Goal: Book appointment/travel/reservation

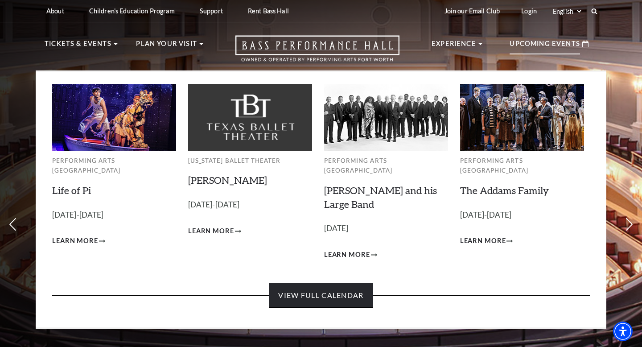
click at [313, 285] on link "View Full Calendar" at bounding box center [321, 295] width 104 height 25
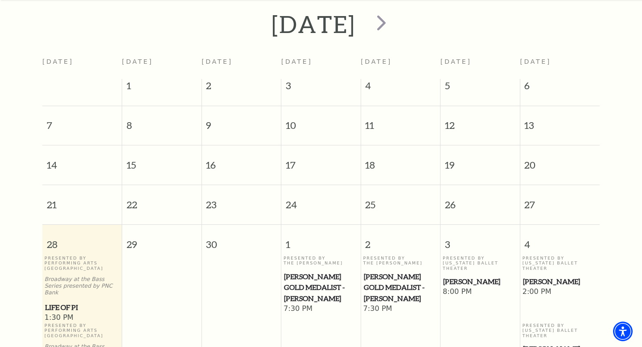
scroll to position [179, 0]
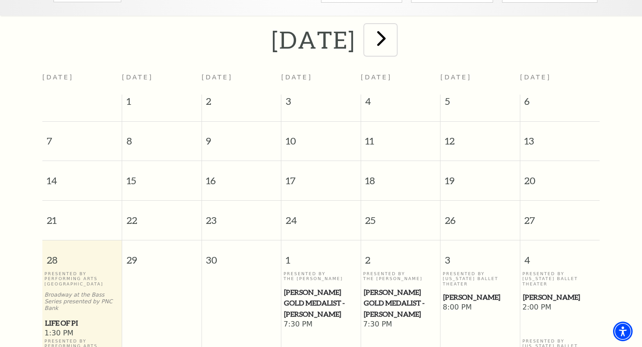
click at [394, 29] on span "next" at bounding box center [381, 37] width 25 height 25
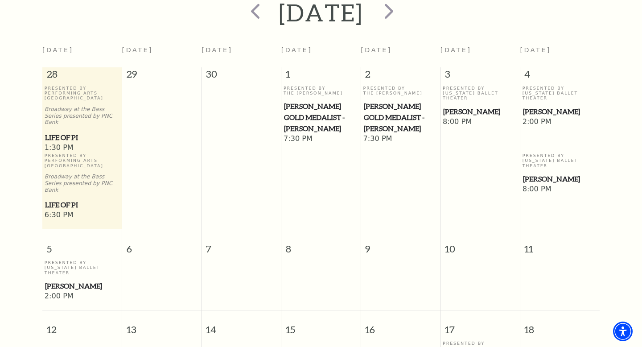
scroll to position [88, 0]
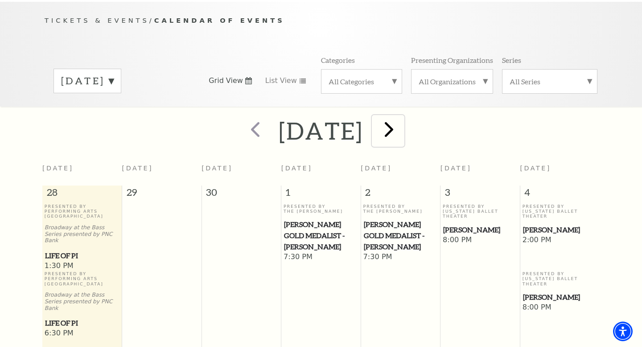
click at [402, 120] on span "next" at bounding box center [388, 128] width 25 height 25
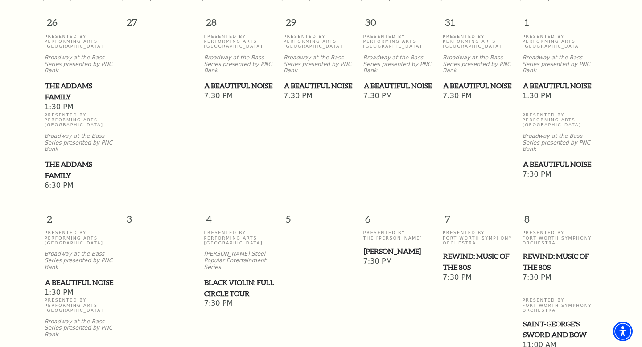
scroll to position [0, 0]
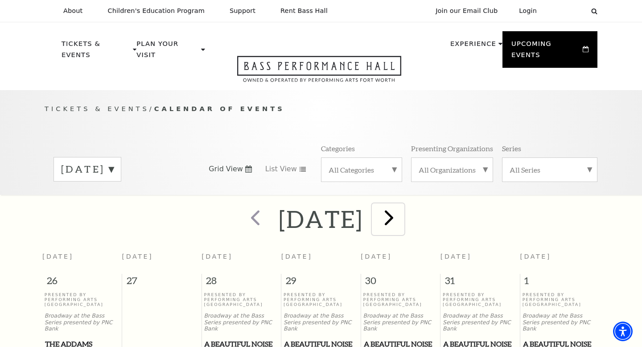
click at [402, 205] on span "next" at bounding box center [388, 217] width 25 height 25
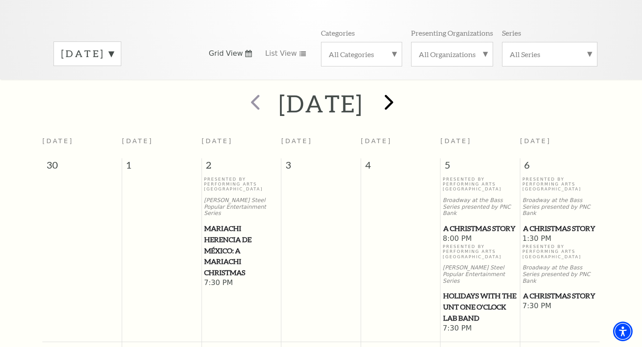
scroll to position [96, 0]
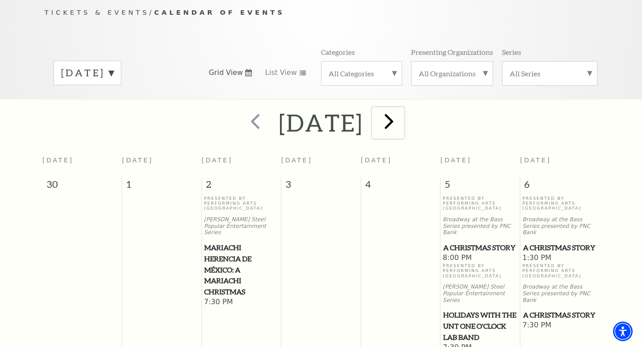
click at [402, 110] on span "next" at bounding box center [388, 120] width 25 height 25
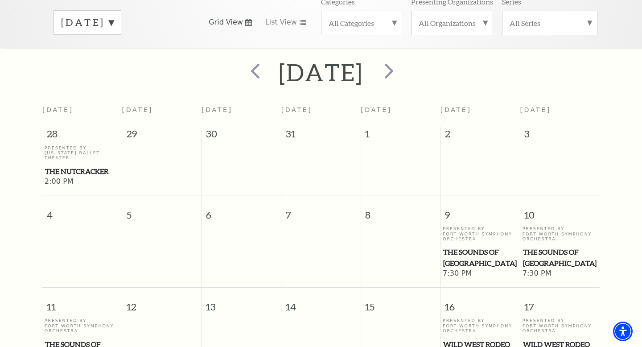
scroll to position [124, 0]
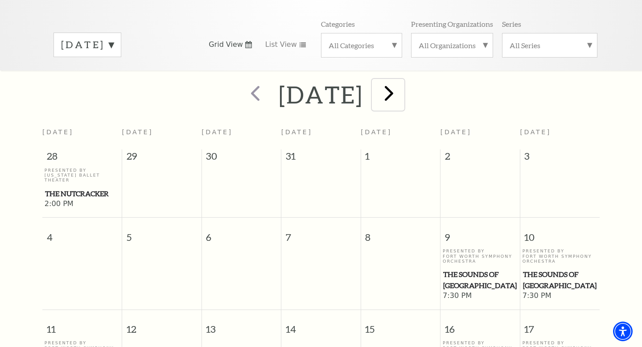
click at [402, 83] on span "next" at bounding box center [388, 92] width 25 height 25
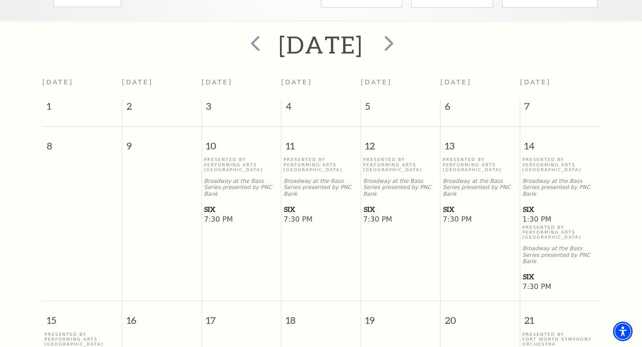
scroll to position [180, 0]
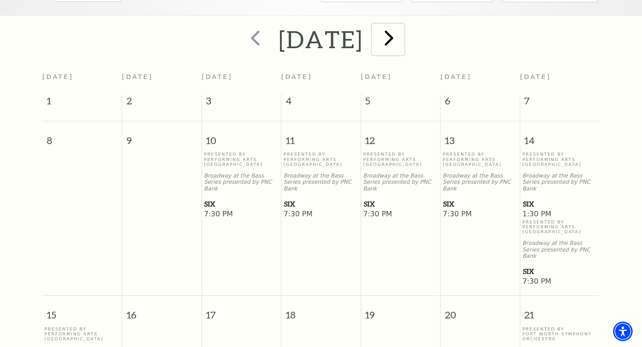
click at [402, 31] on span "next" at bounding box center [388, 37] width 25 height 25
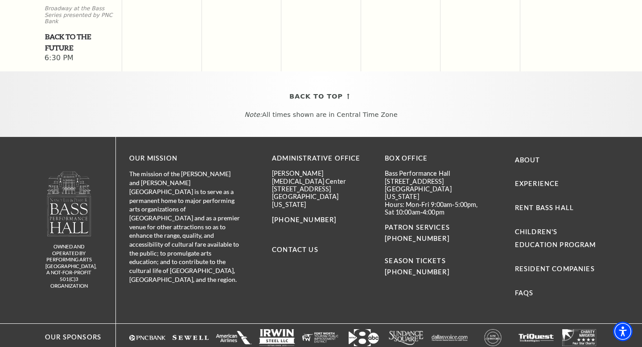
scroll to position [957, 0]
